Goal: Transaction & Acquisition: Purchase product/service

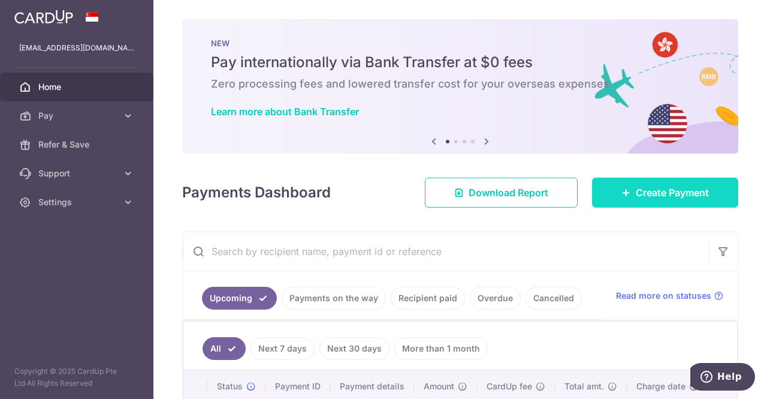
click at [665, 194] on span "Create Payment" at bounding box center [672, 192] width 73 height 14
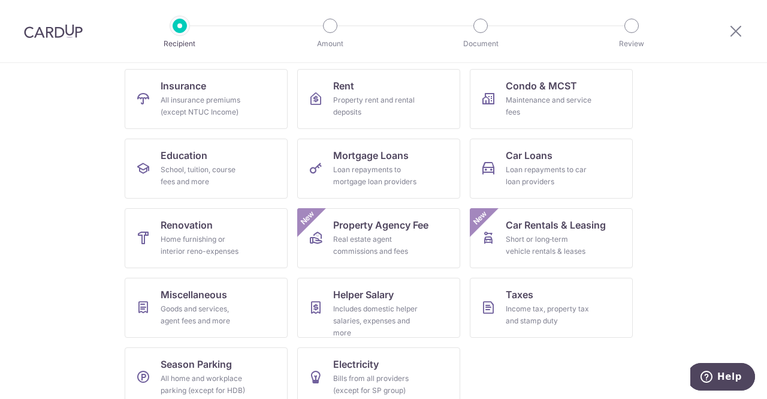
scroll to position [137, 0]
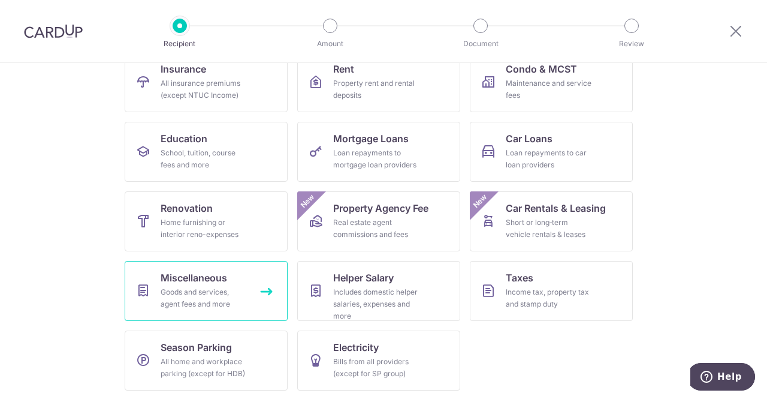
click at [269, 291] on link "Miscellaneous Goods and services, agent fees and more" at bounding box center [206, 291] width 163 height 60
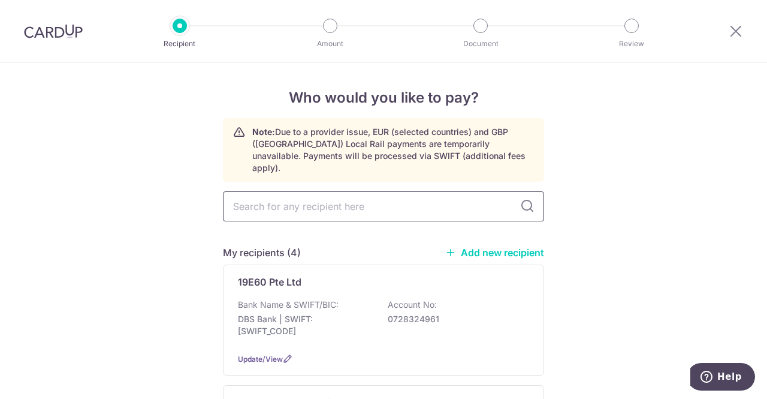
type input "F"
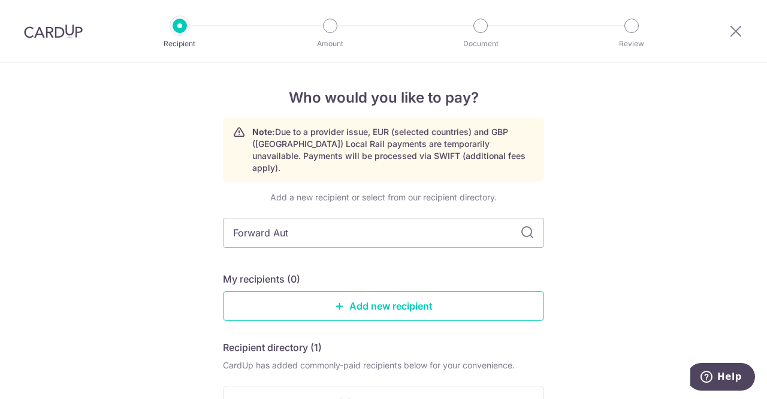
type input "Forward Auto"
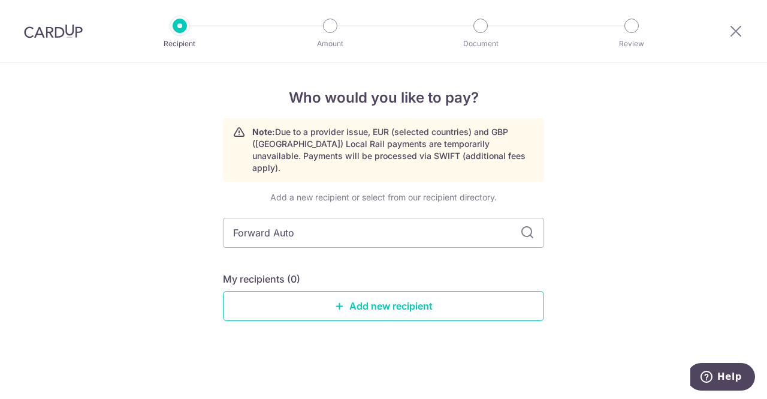
click at [527, 225] on icon at bounding box center [527, 232] width 14 height 14
click at [370, 298] on link "Add new recipient" at bounding box center [383, 306] width 321 height 30
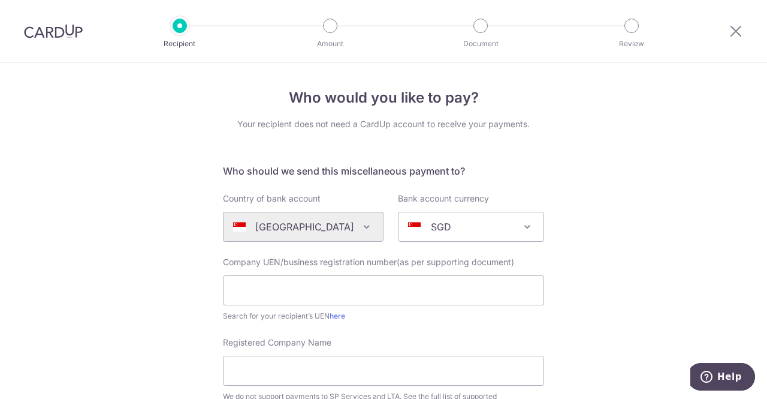
scroll to position [60, 0]
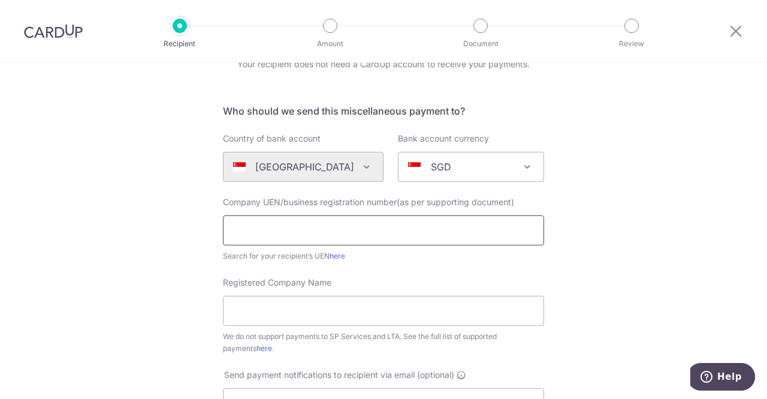
click at [356, 234] on input "text" at bounding box center [383, 230] width 321 height 30
type input "202029941E"
click at [306, 306] on input "Registered Company Name" at bounding box center [383, 311] width 321 height 30
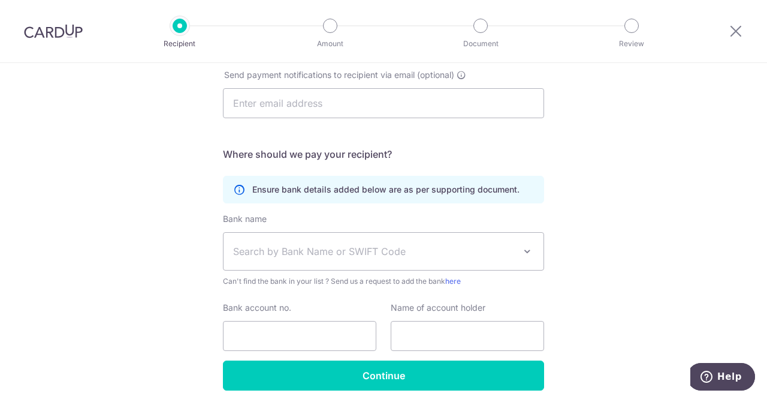
scroll to position [406, 0]
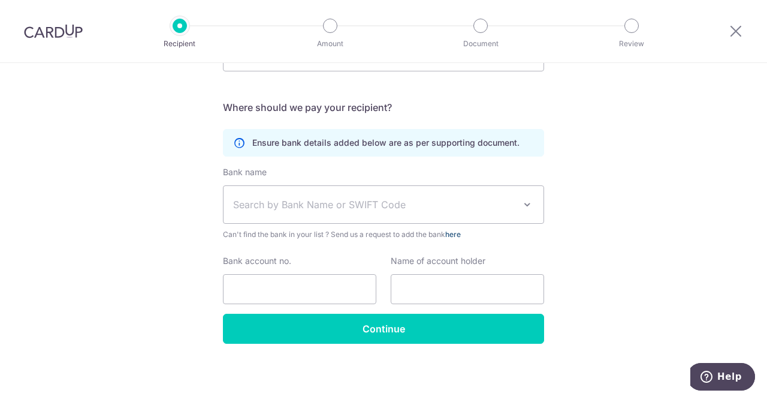
type input "Forward Auto"
click at [460, 234] on link "here" at bounding box center [453, 234] width 16 height 9
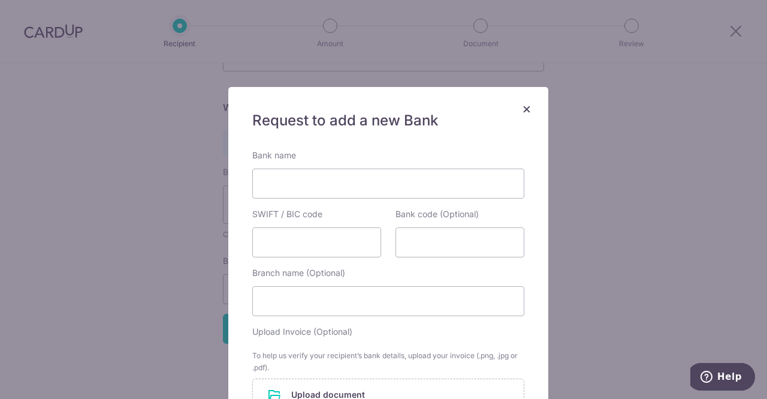
click at [522, 109] on span "×" at bounding box center [527, 108] width 10 height 17
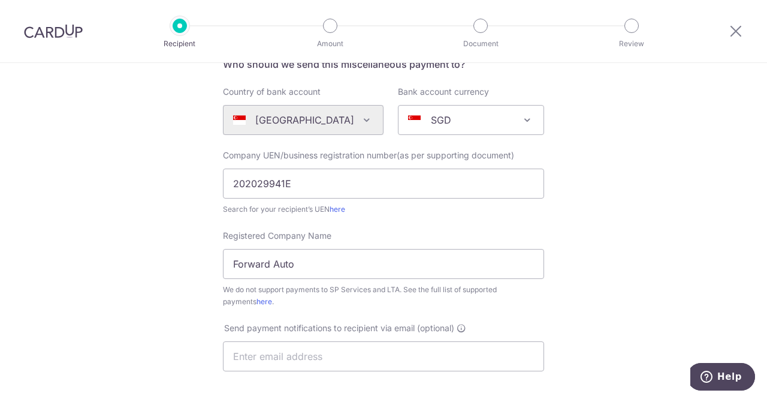
scroll to position [0, 0]
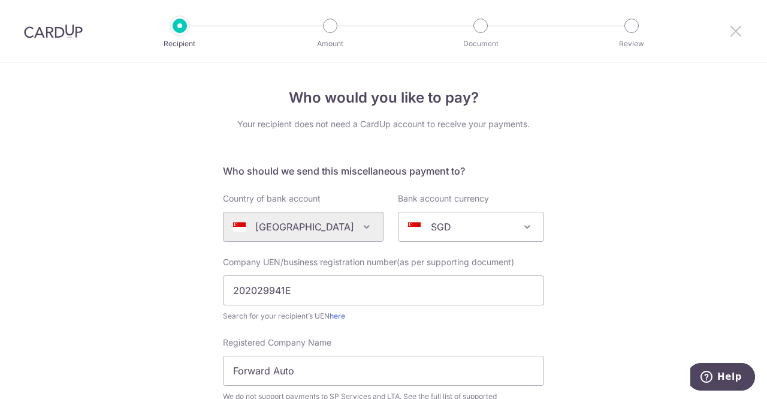
click at [738, 34] on icon at bounding box center [736, 30] width 14 height 15
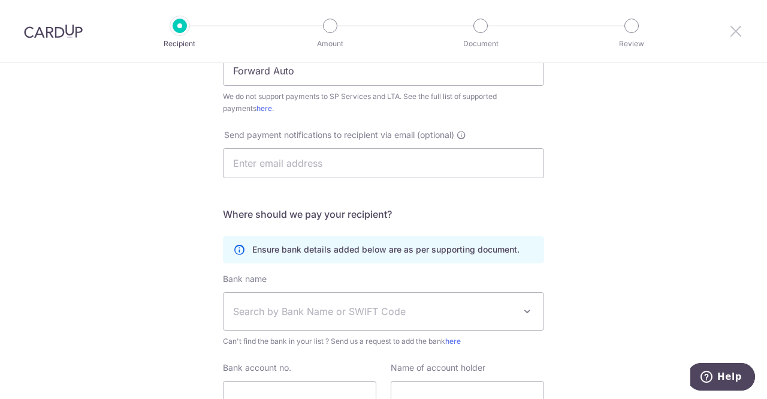
scroll to position [406, 0]
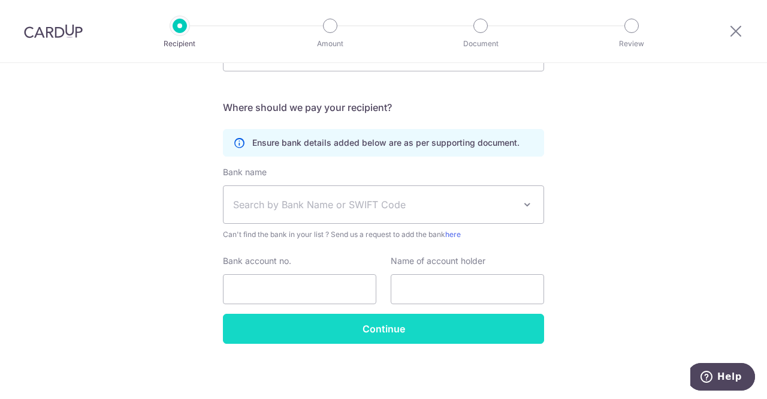
click at [385, 324] on input "Continue" at bounding box center [383, 329] width 321 height 30
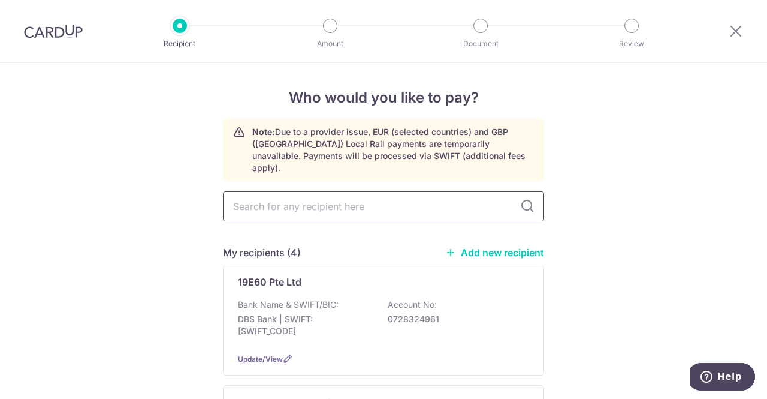
click at [354, 195] on input "text" at bounding box center [383, 206] width 321 height 30
type input "2020"
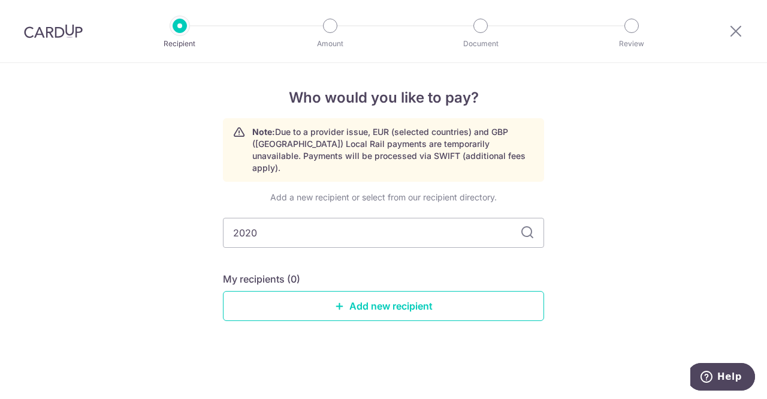
type input "20202"
type input "2020299"
type input "202029941E"
click at [528, 225] on icon at bounding box center [527, 232] width 14 height 14
click at [465, 221] on input "202029941E" at bounding box center [383, 233] width 321 height 30
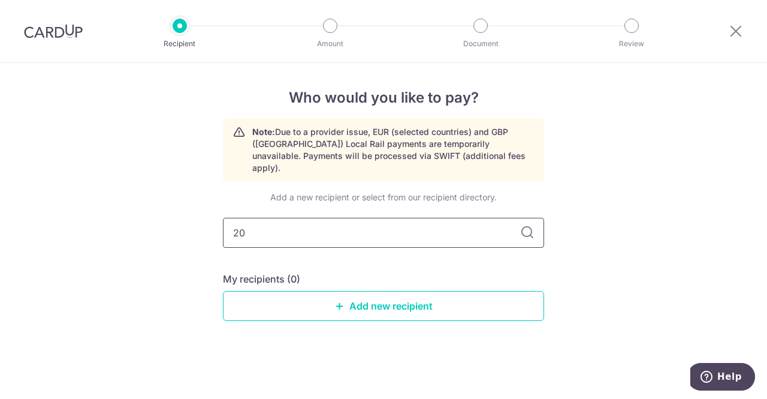
type input "2"
type input "Forward Auto Pte Ltd"
click at [529, 225] on icon at bounding box center [527, 232] width 14 height 14
